Goal: Task Accomplishment & Management: Complete application form

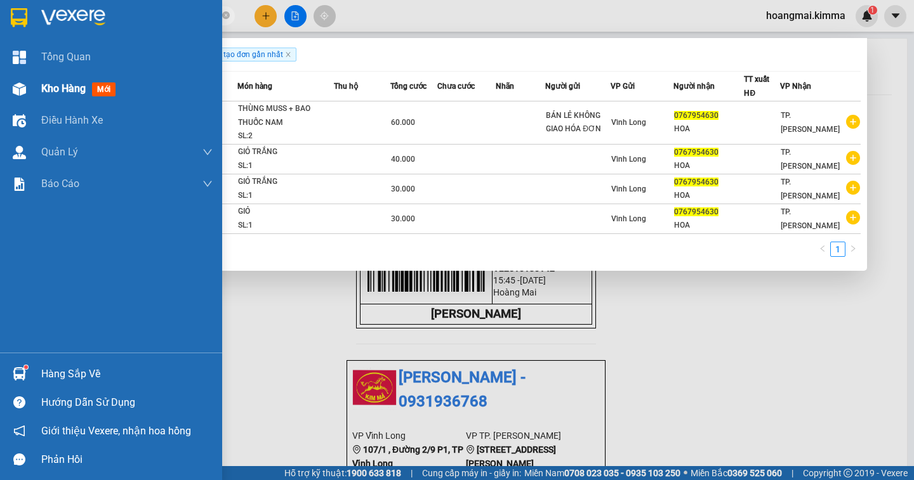
click at [53, 93] on span "Kho hàng" at bounding box center [63, 88] width 44 height 12
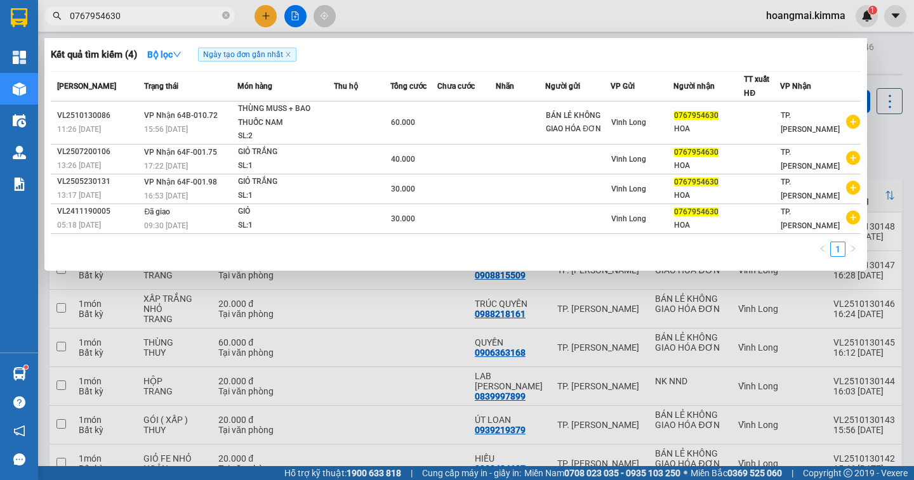
click at [889, 153] on div at bounding box center [457, 240] width 914 height 480
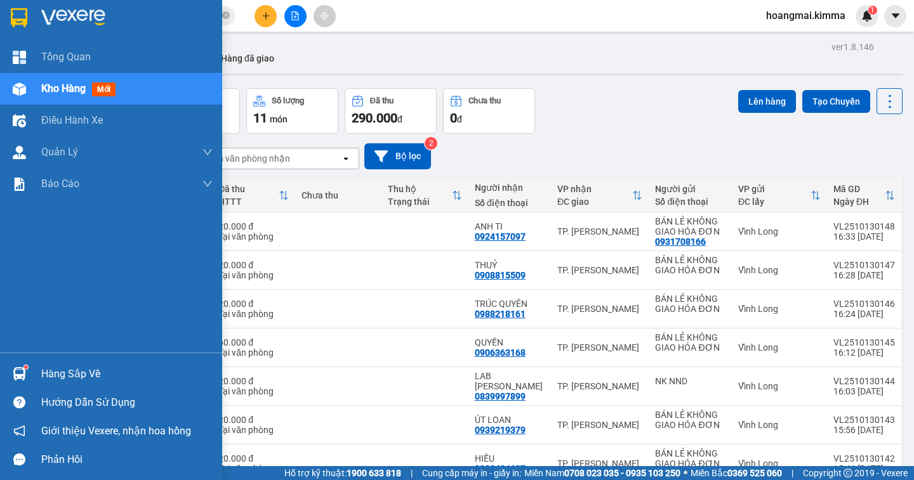
click at [80, 91] on span "Kho hàng" at bounding box center [63, 88] width 44 height 12
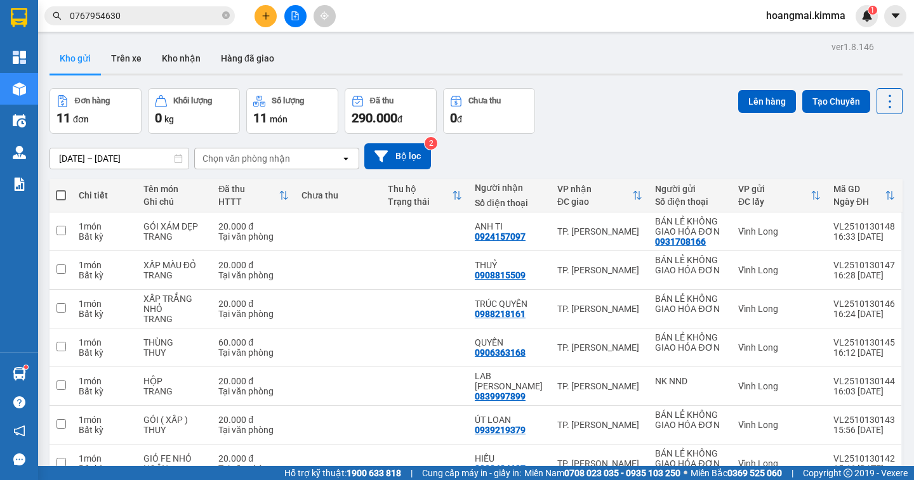
click at [643, 141] on div "11/10/2025 – 13/10/2025 Press the down arrow key to interact with the calendar …" at bounding box center [475, 156] width 853 height 45
click at [266, 22] on button at bounding box center [265, 16] width 22 height 22
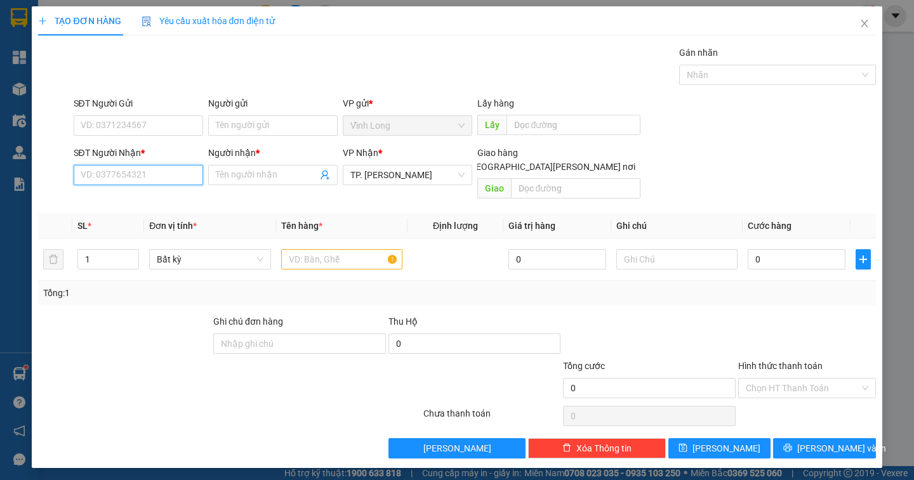
click at [154, 176] on input "SĐT Người Nhận *" at bounding box center [138, 175] width 129 height 20
type input "02822246246"
click at [194, 200] on div "02822246246 - CTY NGUYÊN KIM" at bounding box center [146, 201] width 130 height 14
type input "CTY NGUYÊN KIM"
type input "02822246246"
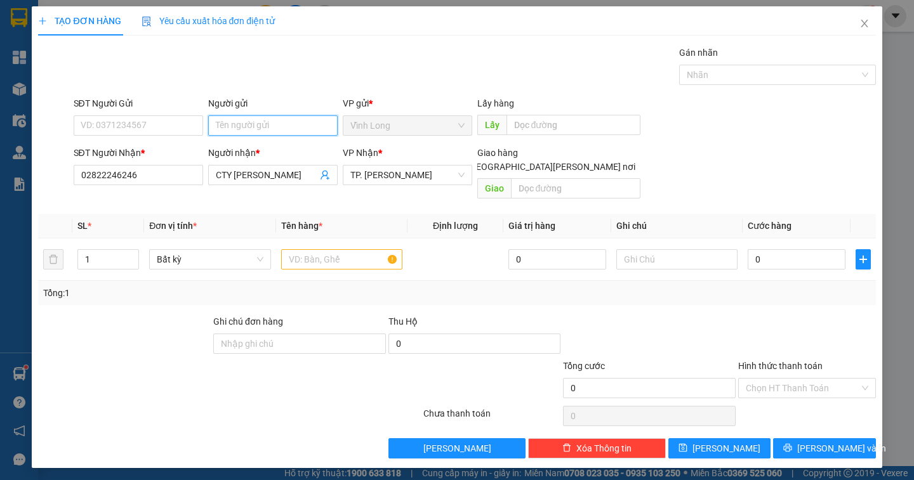
click at [266, 128] on input "Người gửi" at bounding box center [272, 125] width 129 height 20
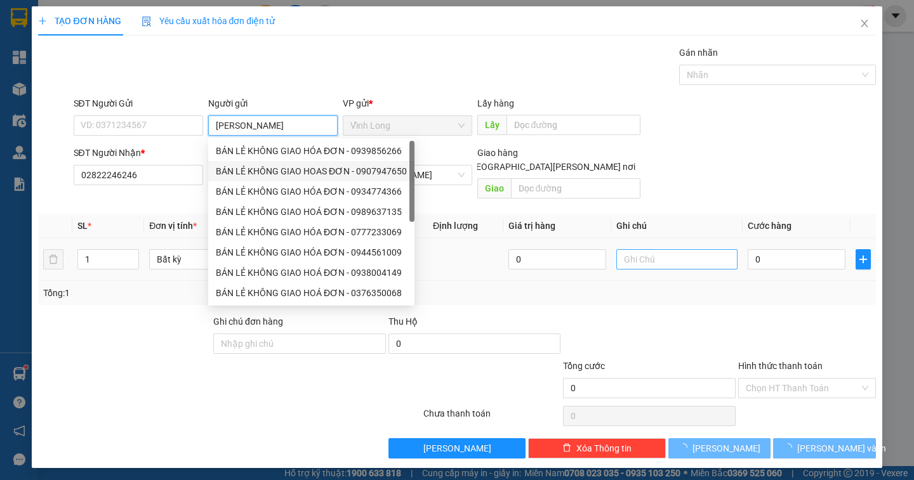
type input "LÊ TÙNG"
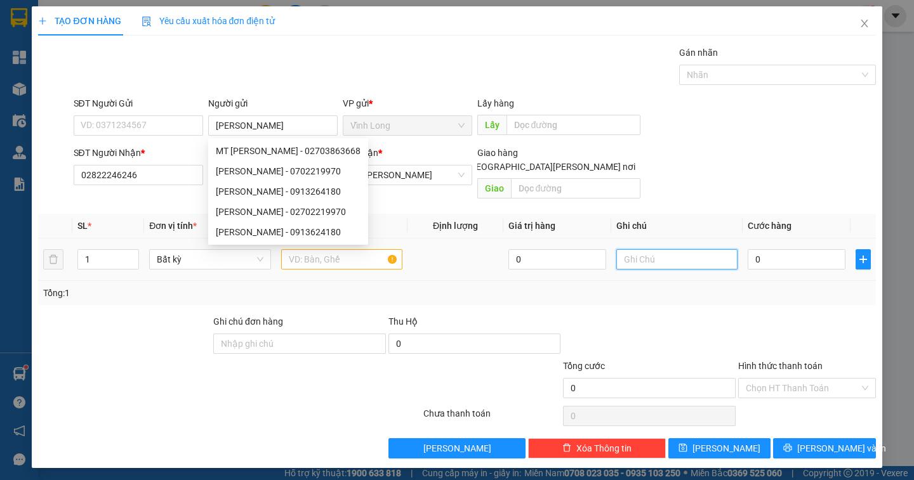
click at [658, 251] on input "text" at bounding box center [676, 259] width 121 height 20
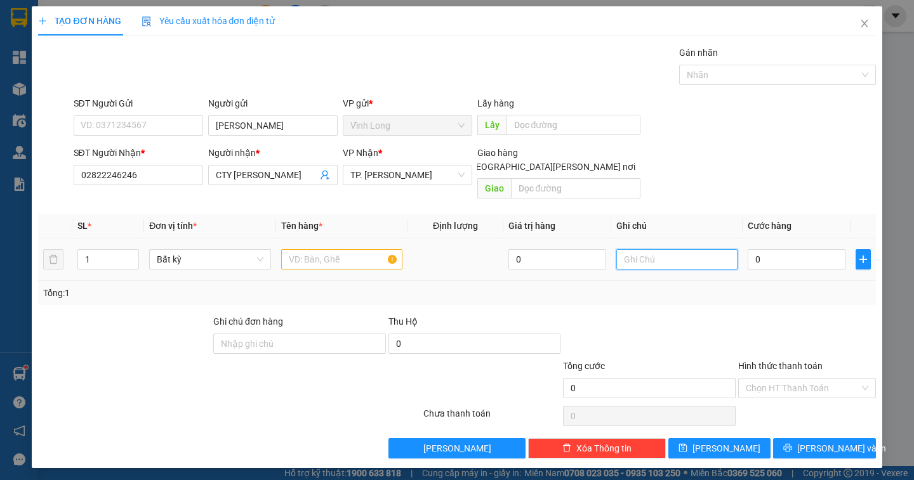
type input "M"
type input "NGÂN"
click at [768, 249] on input "0" at bounding box center [796, 259] width 98 height 20
type input "2"
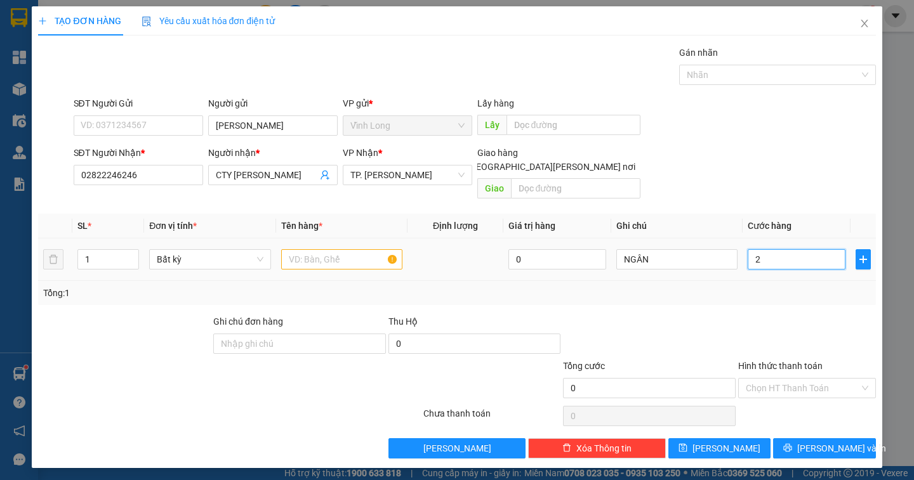
type input "2"
type input "20"
type input "20.000"
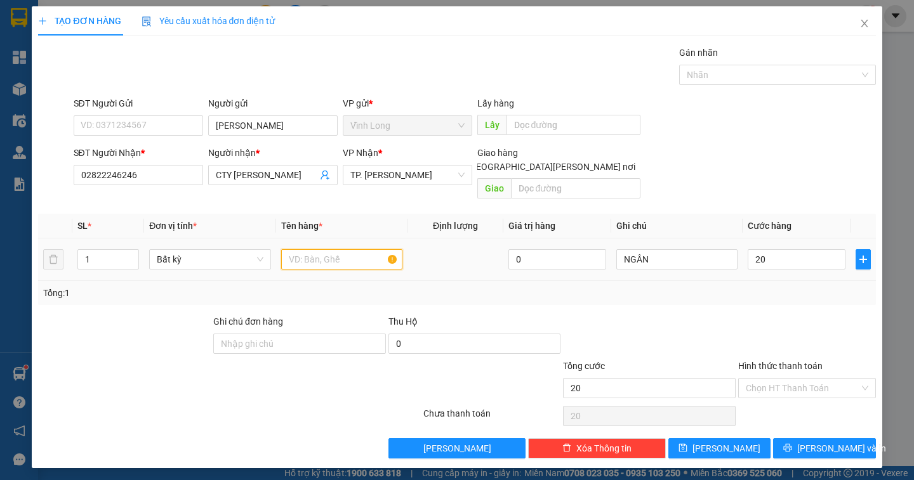
type input "20.000"
click at [329, 249] on input "text" at bounding box center [341, 259] width 121 height 20
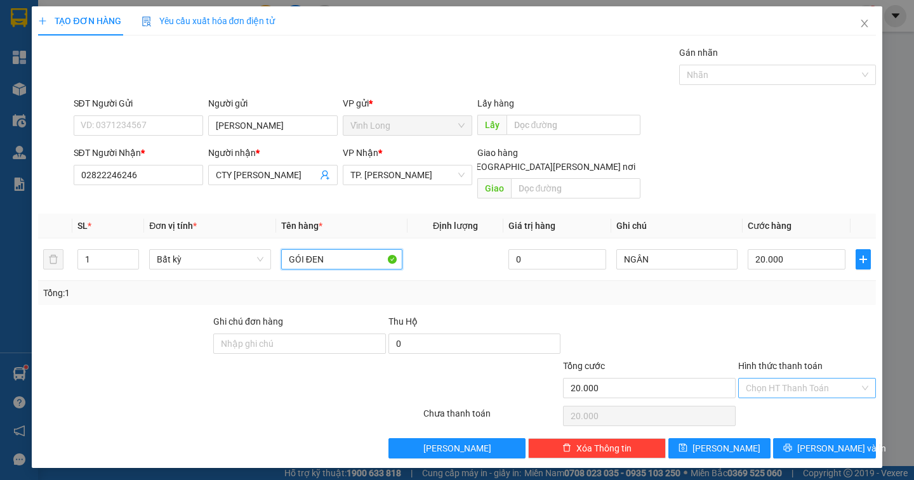
type input "GÓI ĐEN"
click at [771, 379] on input "Hình thức thanh toán" at bounding box center [802, 388] width 114 height 19
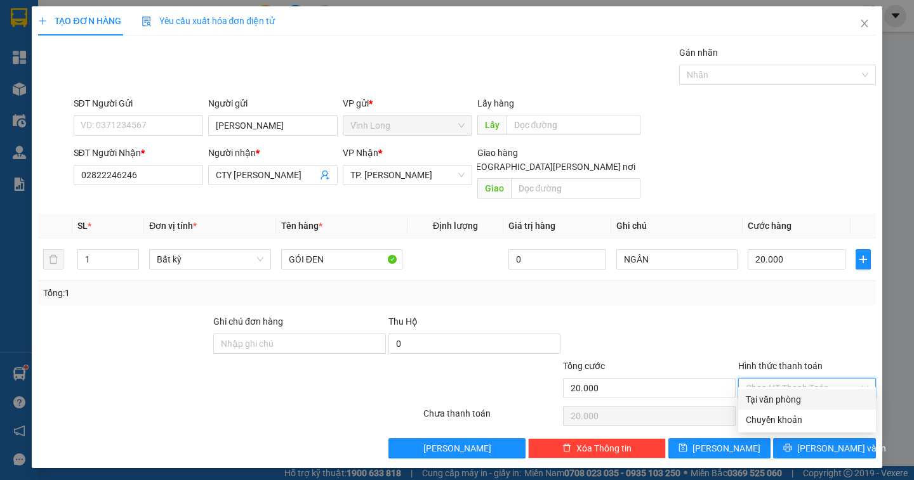
click at [774, 398] on div "Tại văn phòng" at bounding box center [806, 400] width 122 height 14
type input "0"
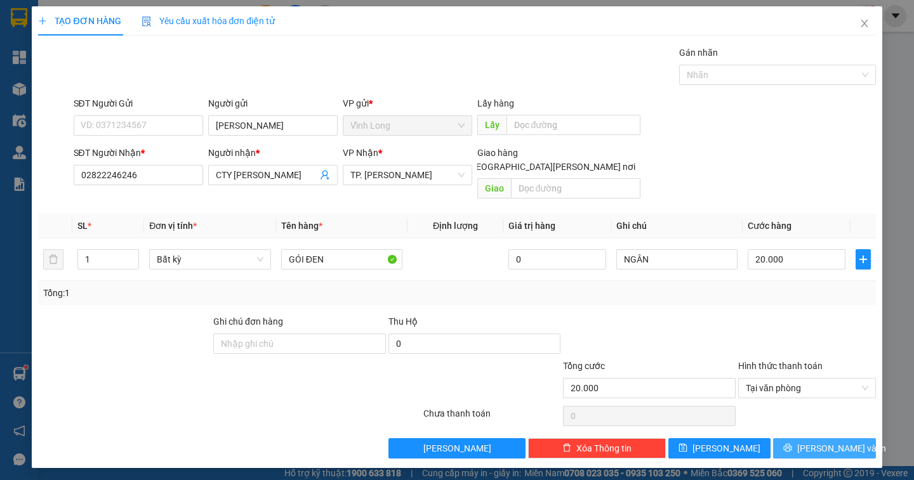
click at [810, 438] on button "Lưu và In" at bounding box center [824, 448] width 102 height 20
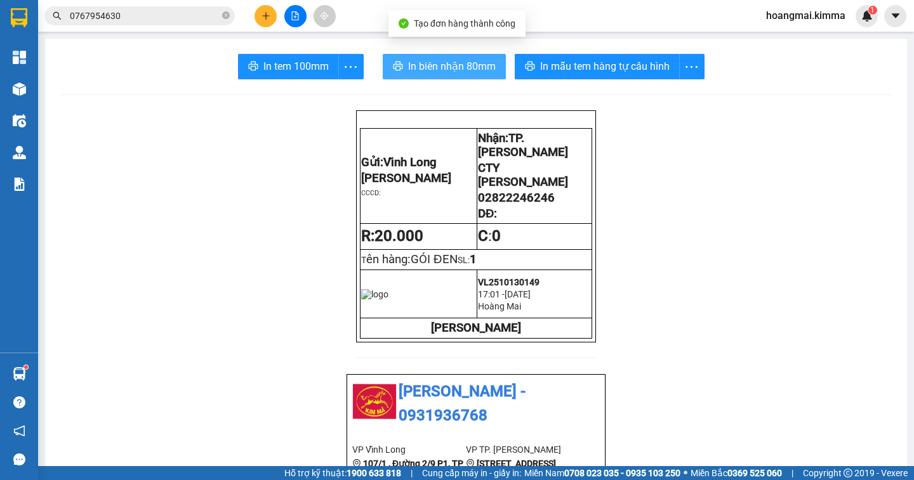
click at [445, 69] on span "In biên nhận 80mm" at bounding box center [452, 66] width 88 height 16
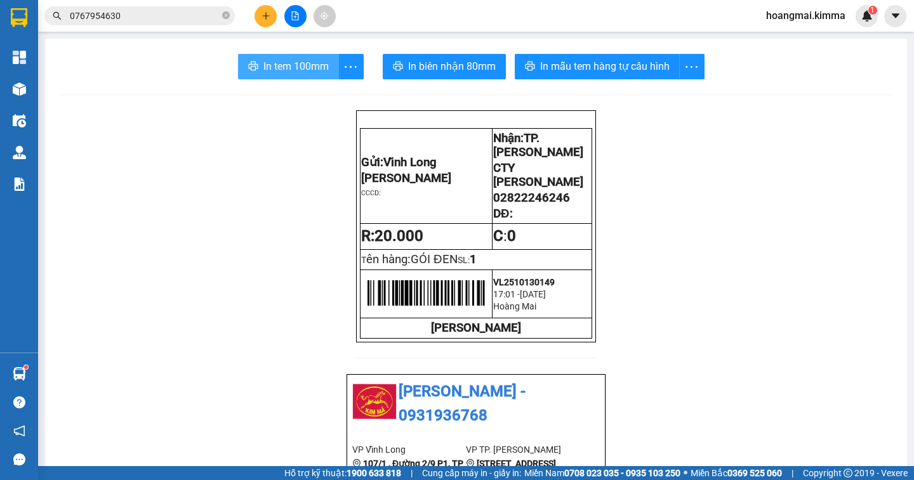
click at [312, 63] on span "In tem 100mm" at bounding box center [295, 66] width 65 height 16
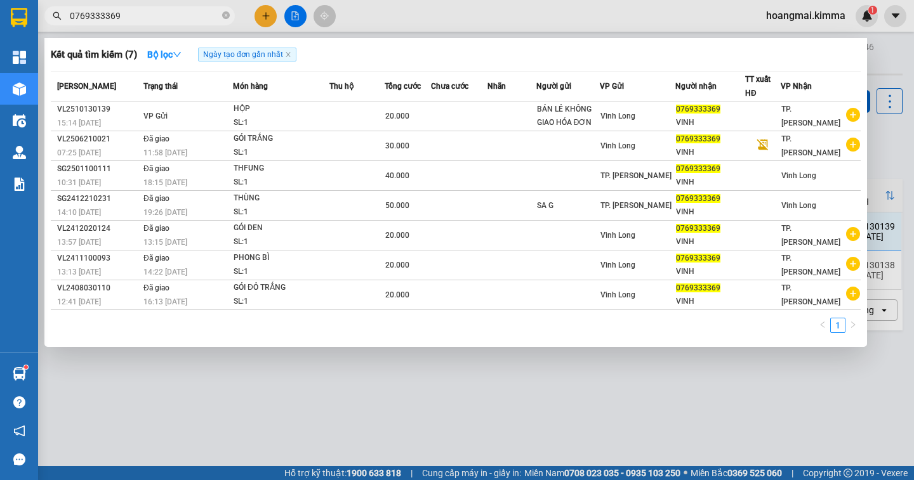
click at [391, 404] on div at bounding box center [457, 240] width 914 height 480
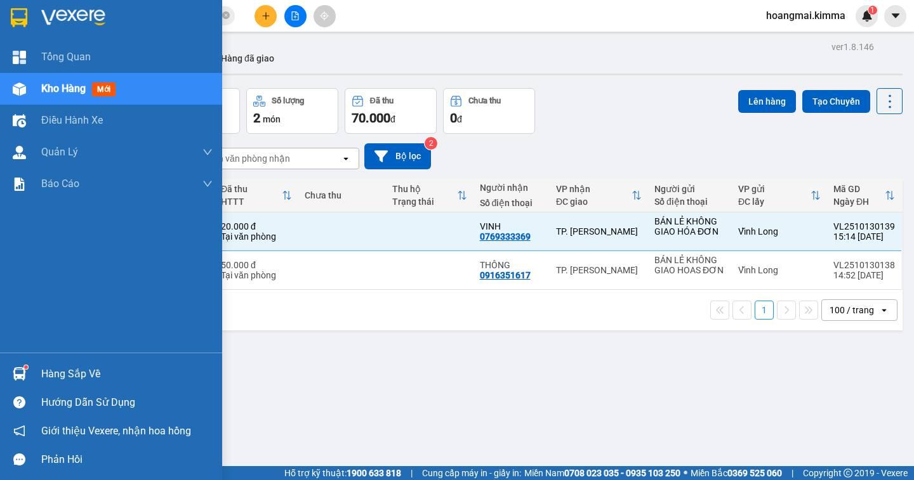
drag, startPoint x: 75, startPoint y: 91, endPoint x: 479, endPoint y: 152, distance: 408.2
click at [82, 91] on span "Kho hàng" at bounding box center [63, 88] width 44 height 12
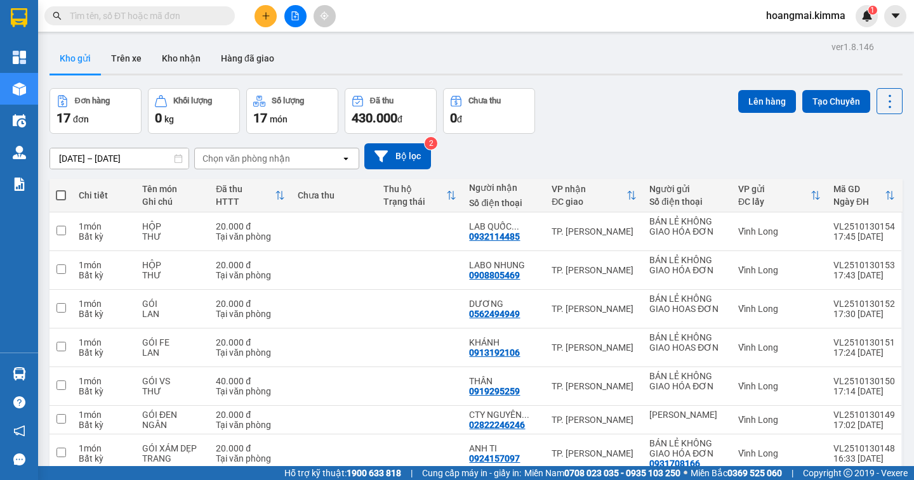
click at [709, 131] on div "Đơn hàng 17 đơn Khối lượng 0 kg Số lượng 17 món Đã thu 430.000 đ Chưa thu 0 đ L…" at bounding box center [475, 111] width 853 height 46
